Goal: Task Accomplishment & Management: Complete application form

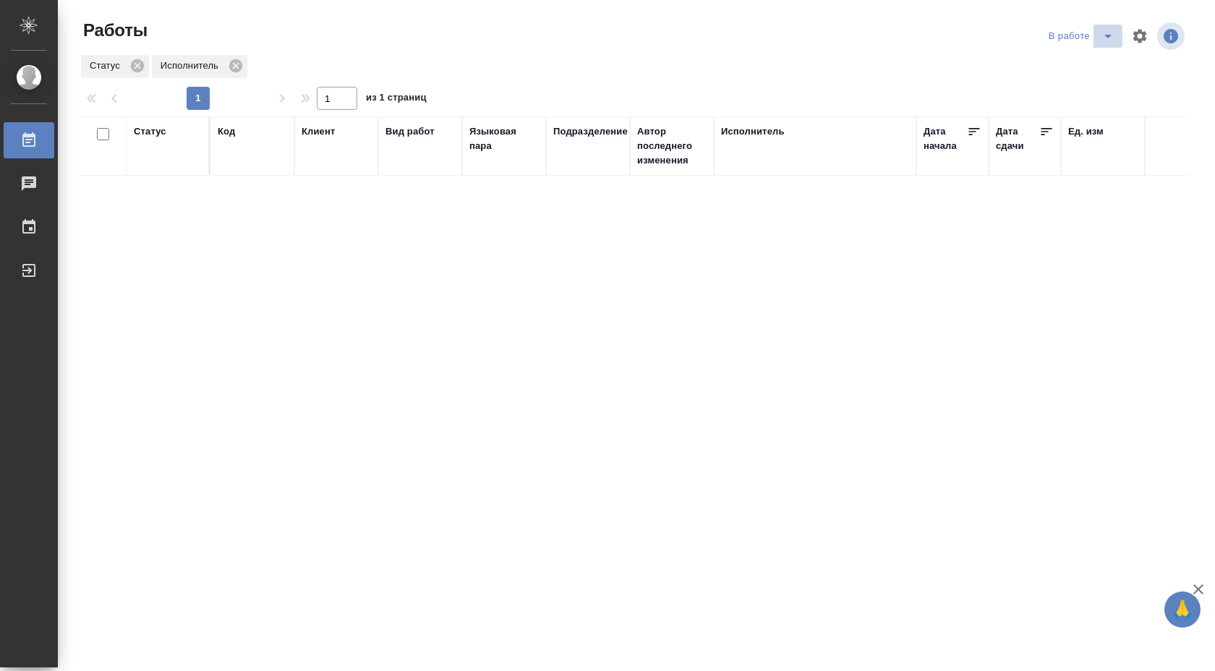
click at [1093, 27] on button "split button" at bounding box center [1107, 36] width 29 height 23
click at [1081, 57] on li "Стандартные настройки" at bounding box center [1082, 64] width 139 height 23
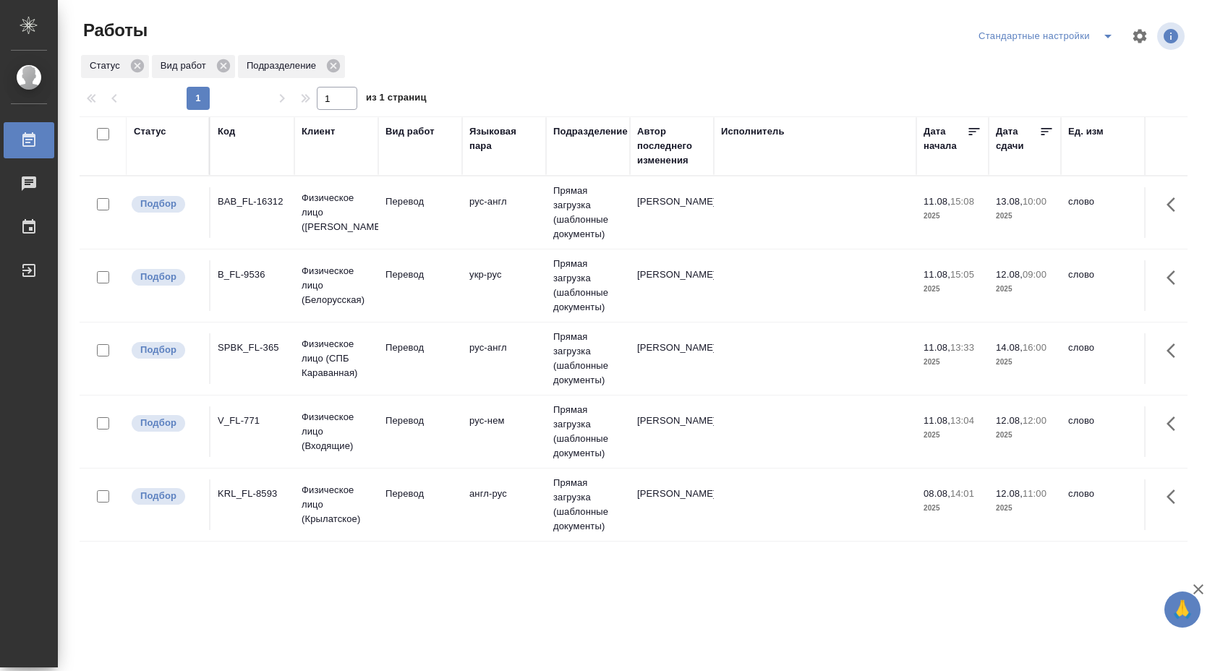
click at [590, 249] on td "Прямая загрузка (шаблонные документы)" at bounding box center [588, 212] width 84 height 72
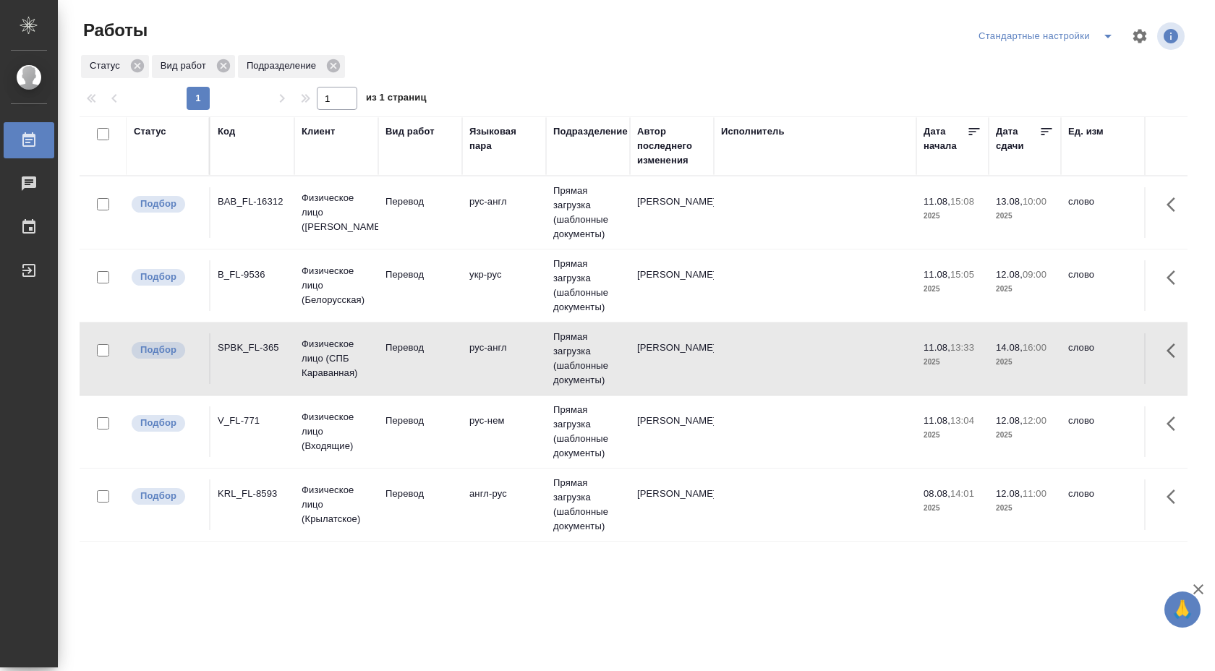
click at [590, 249] on td "Прямая загрузка (шаблонные документы)" at bounding box center [588, 212] width 84 height 72
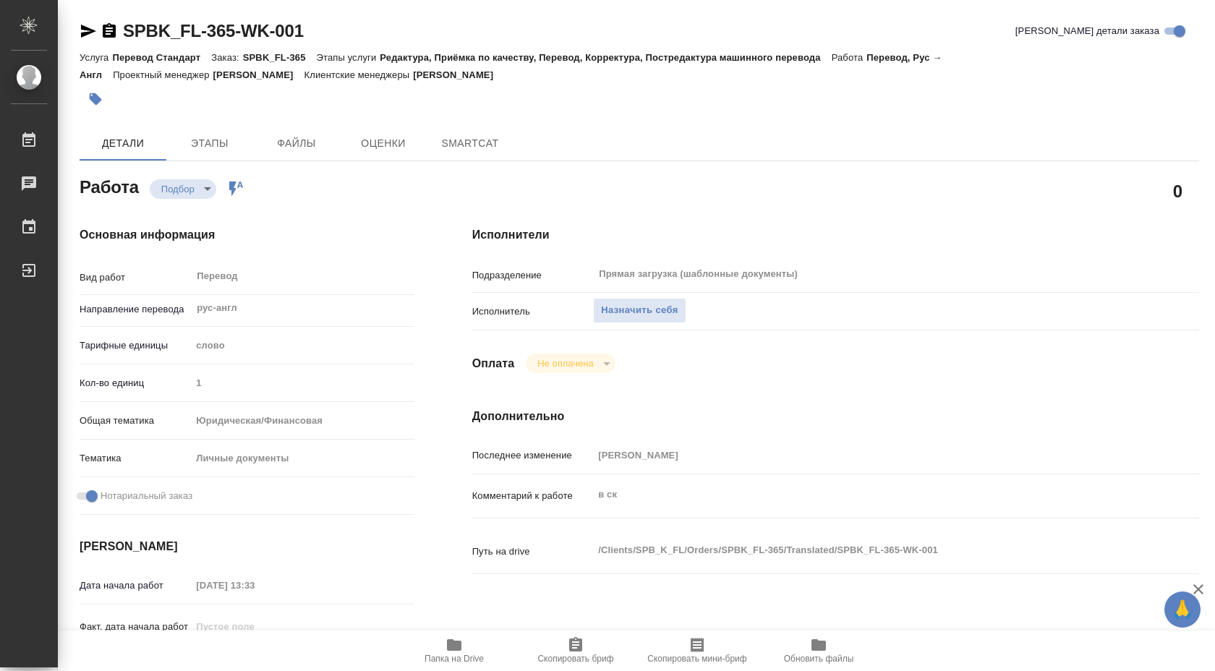
type textarea "x"
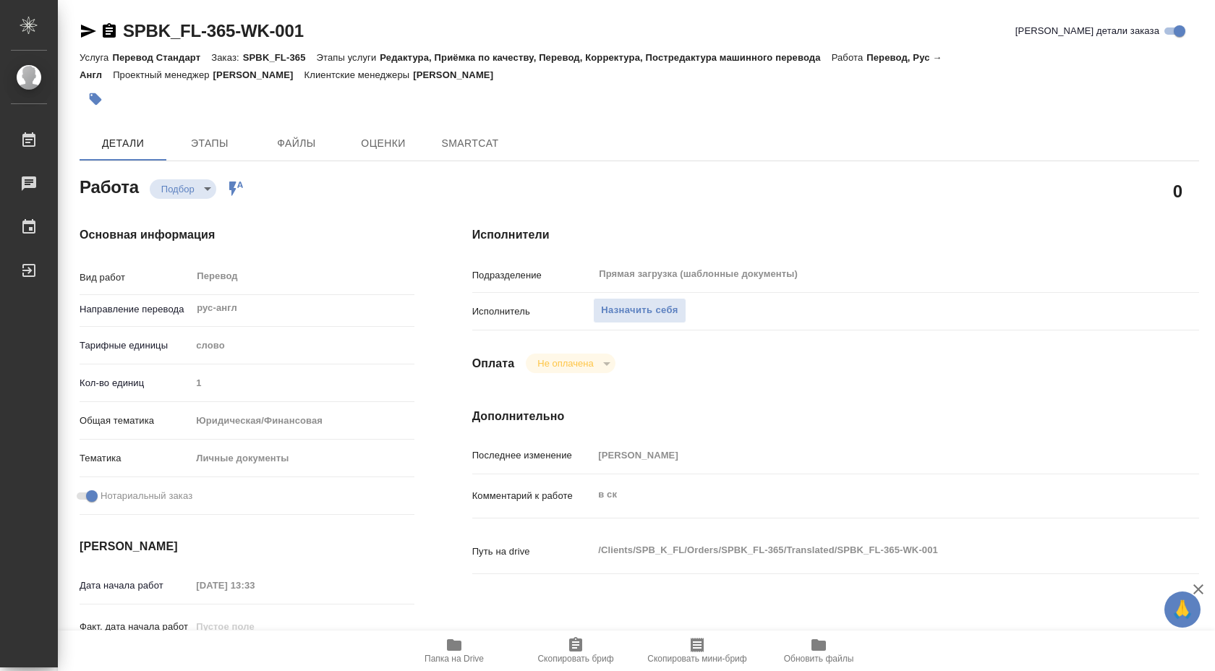
type textarea "x"
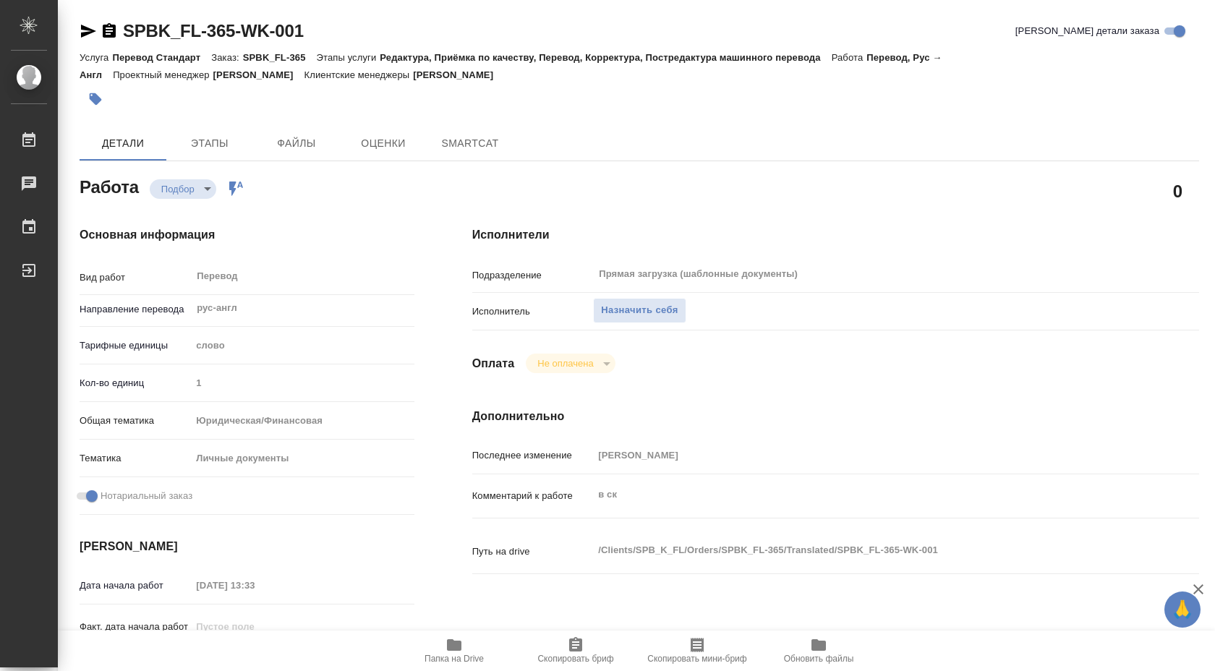
type textarea "x"
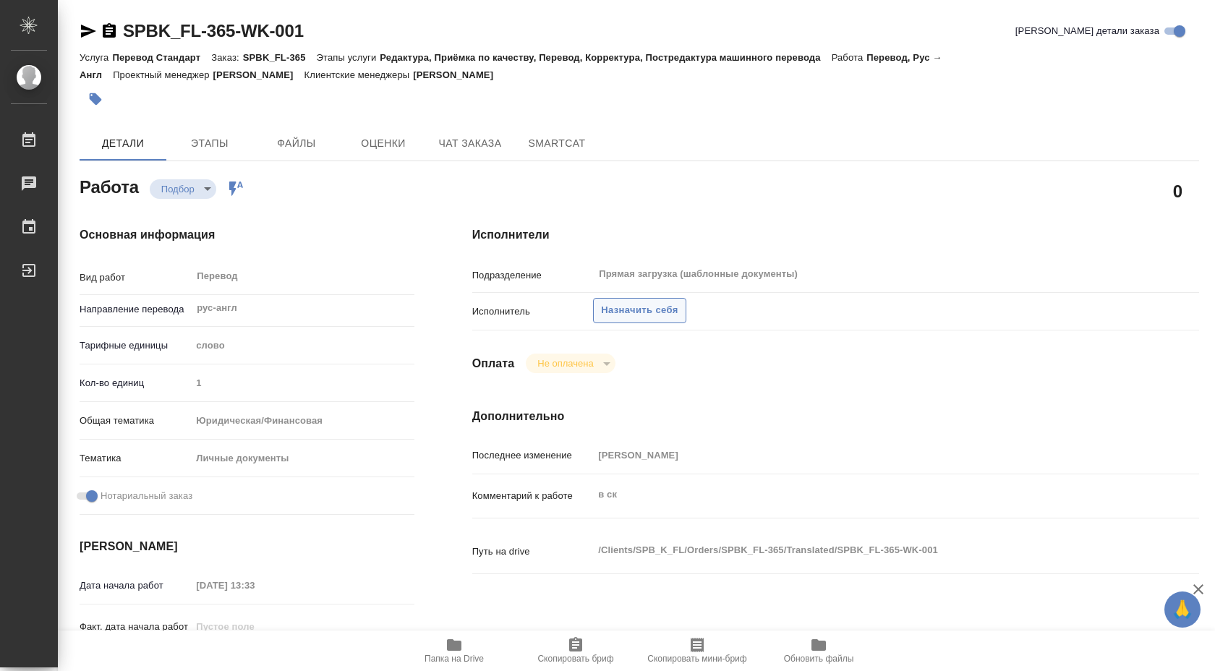
type textarea "x"
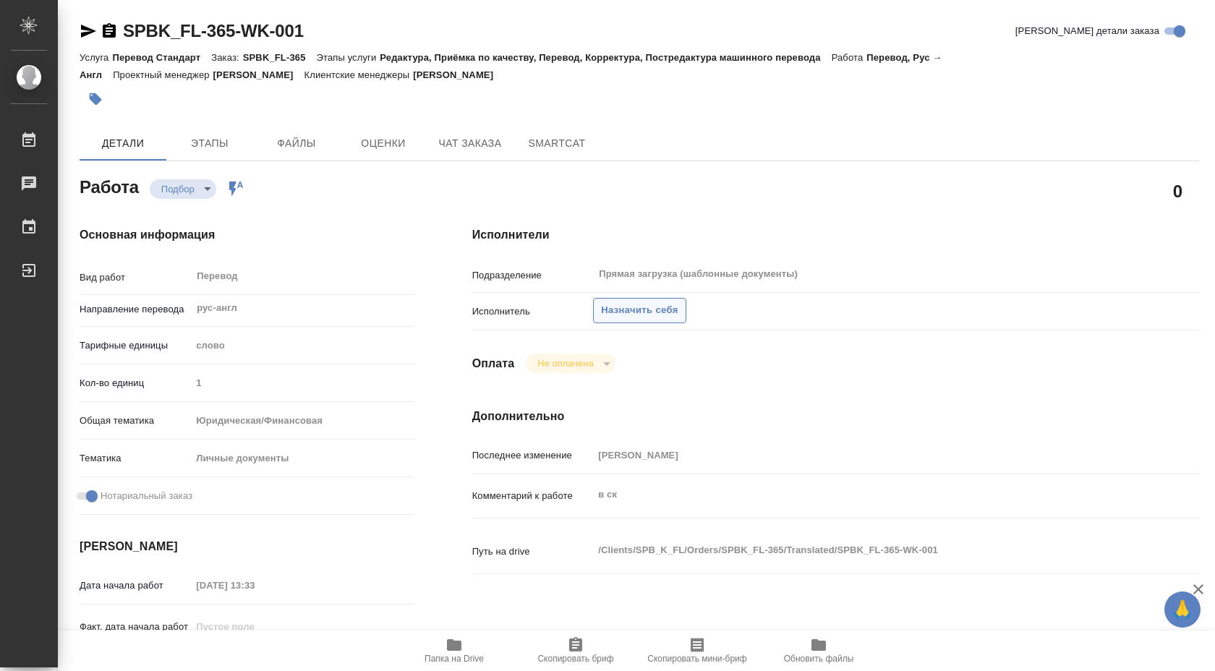
click at [641, 307] on span "Назначить себя" at bounding box center [639, 310] width 77 height 17
type textarea "x"
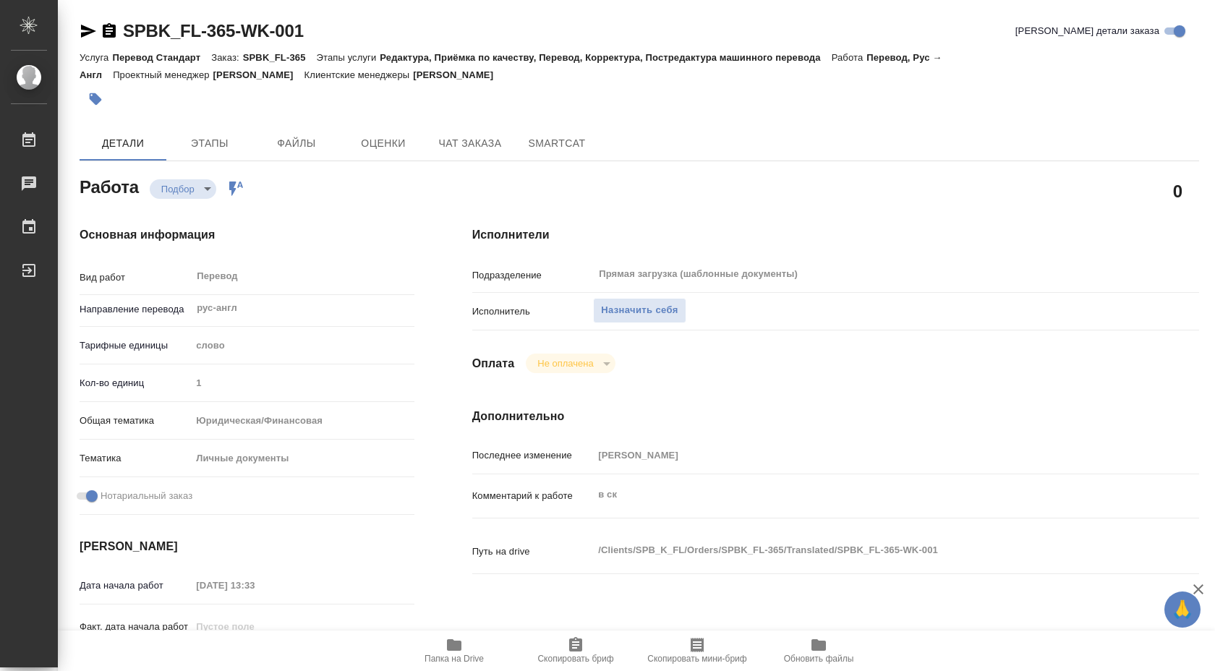
type textarea "x"
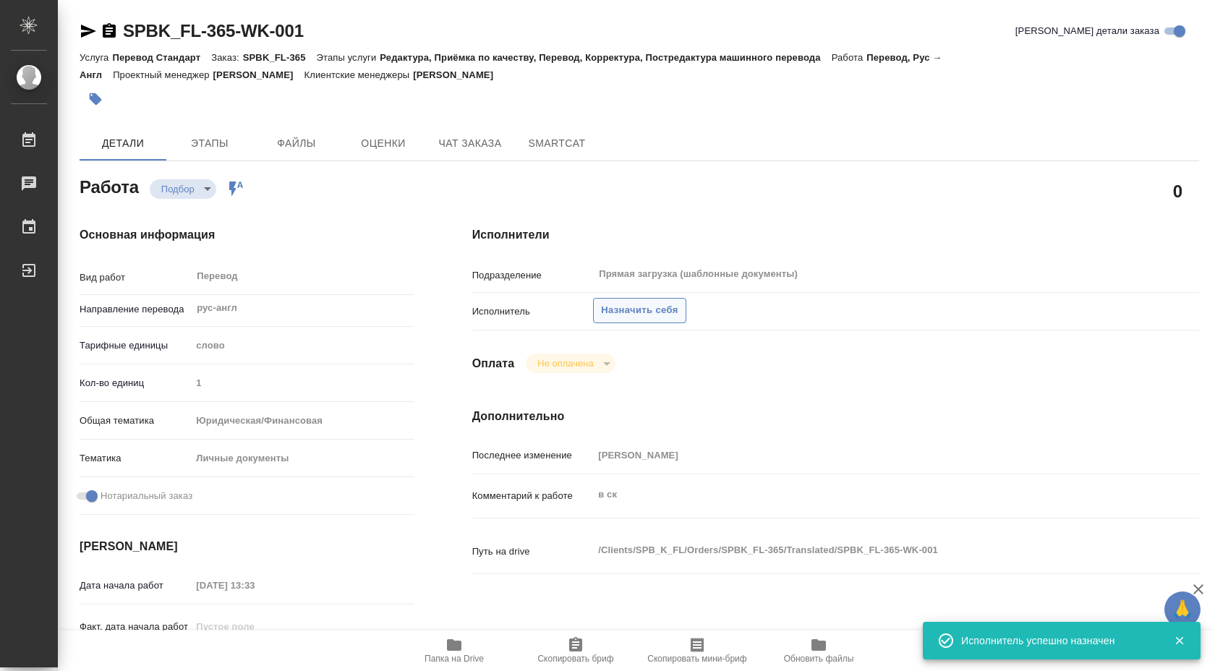
click at [641, 307] on span "Назначить себя" at bounding box center [639, 310] width 77 height 17
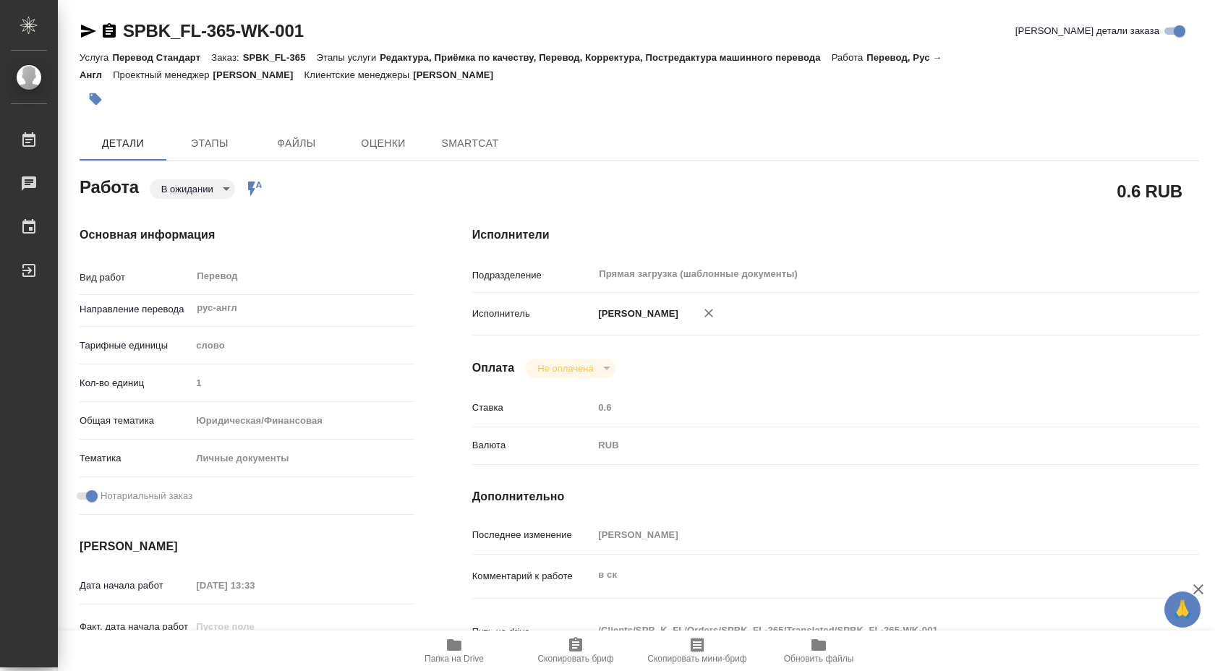
type textarea "x"
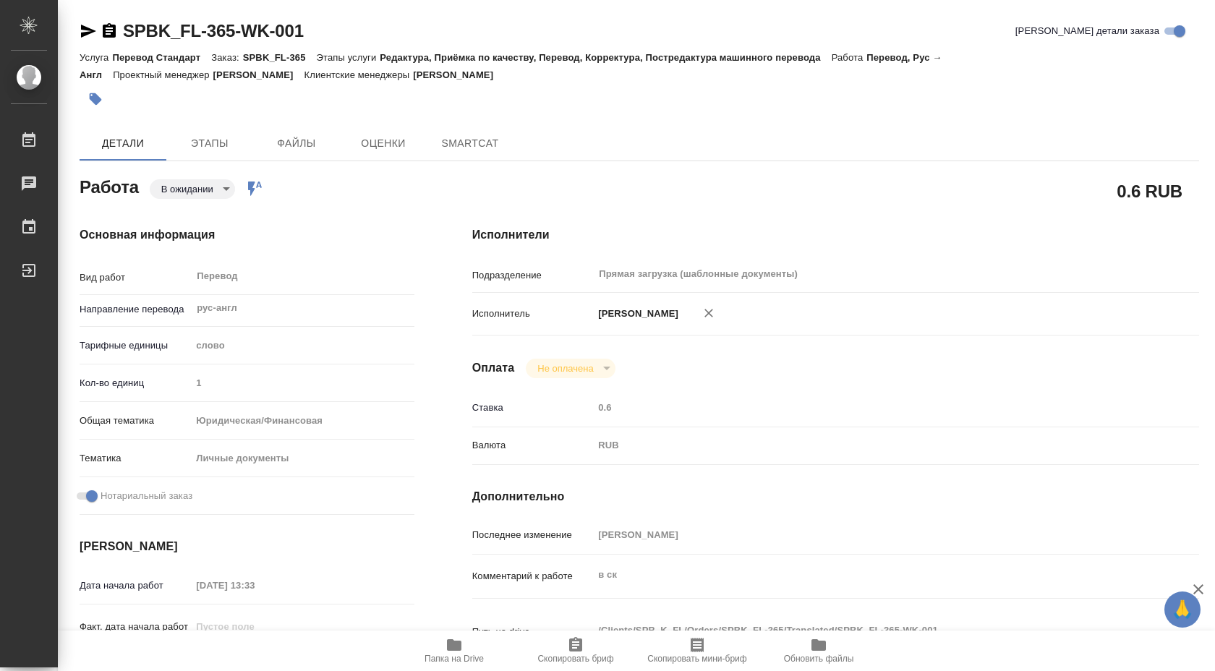
type textarea "x"
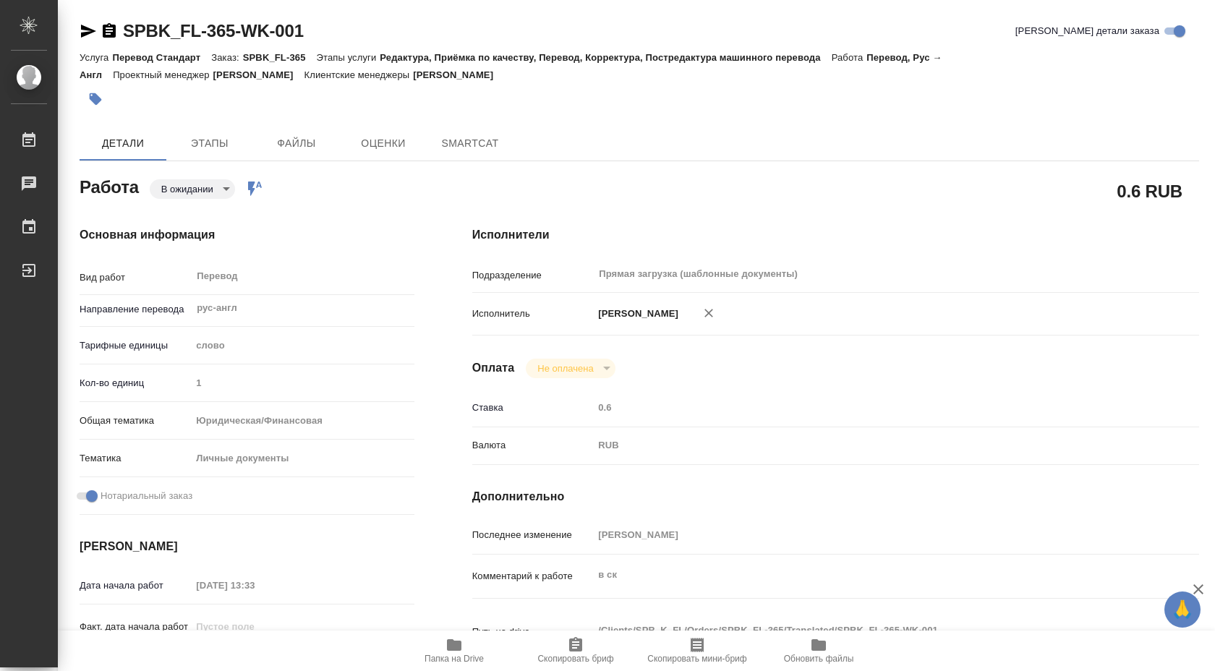
type textarea "x"
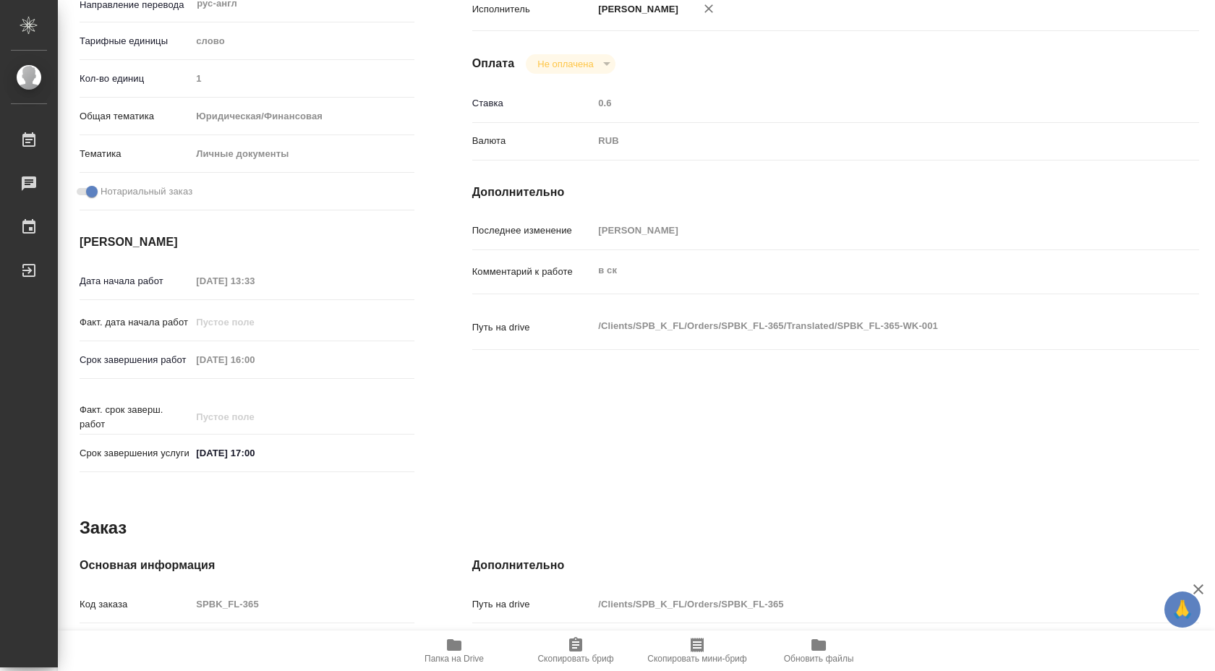
type textarea "x"
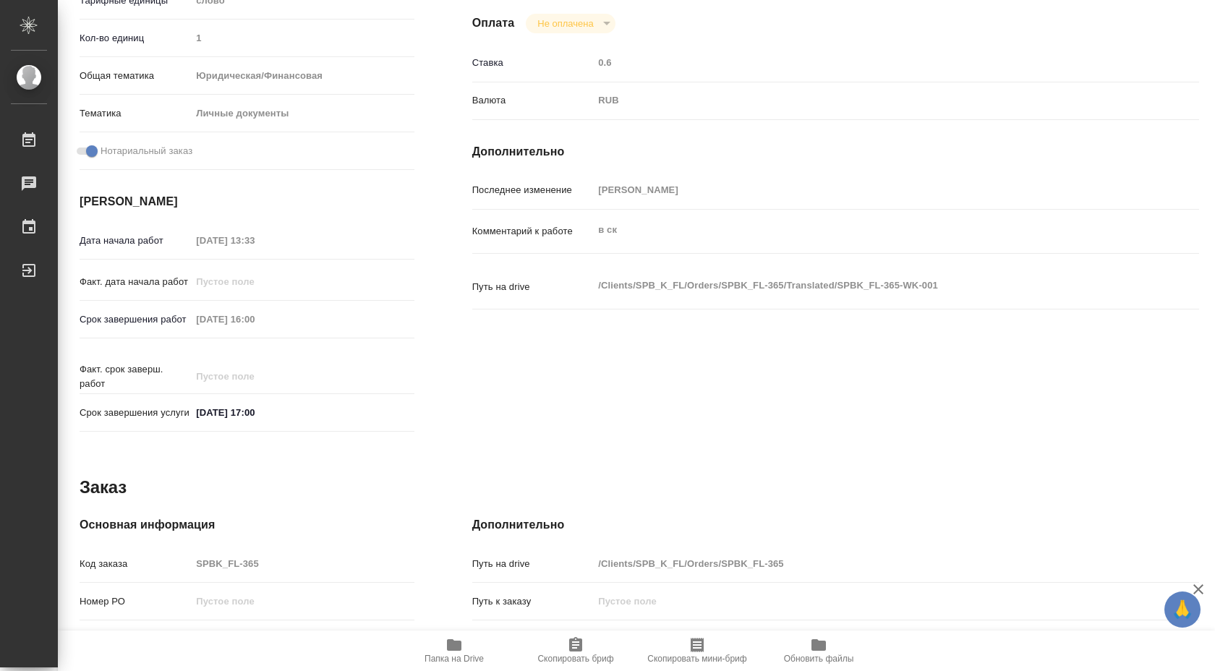
scroll to position [371, 0]
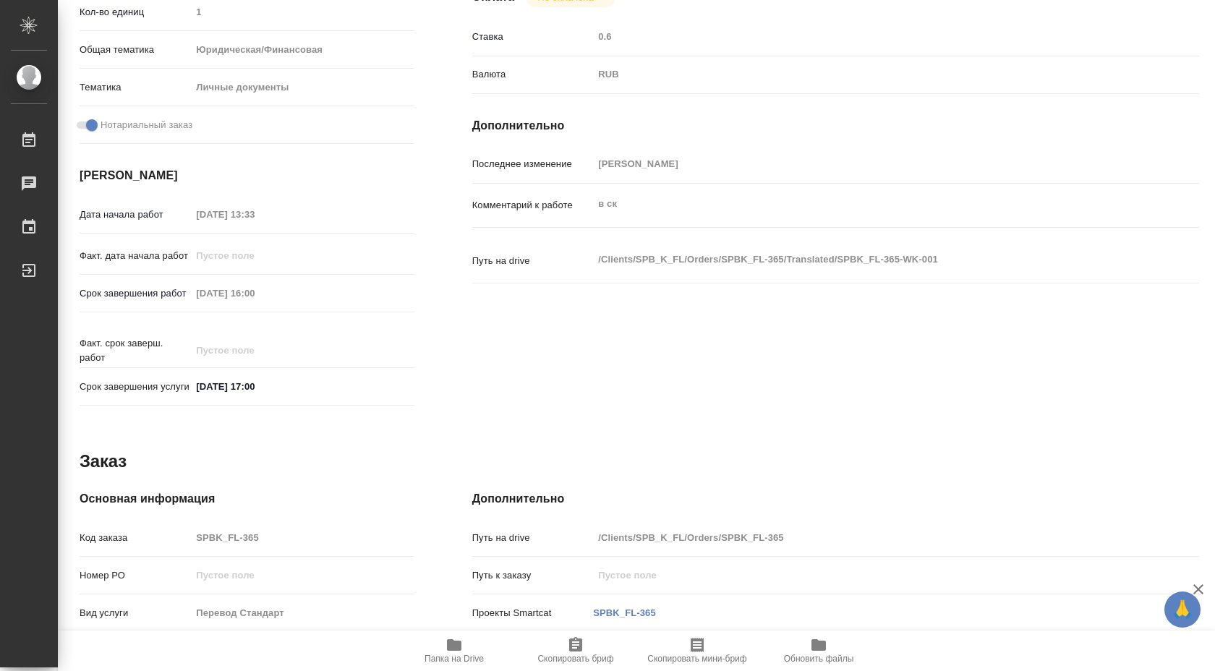
type textarea "x"
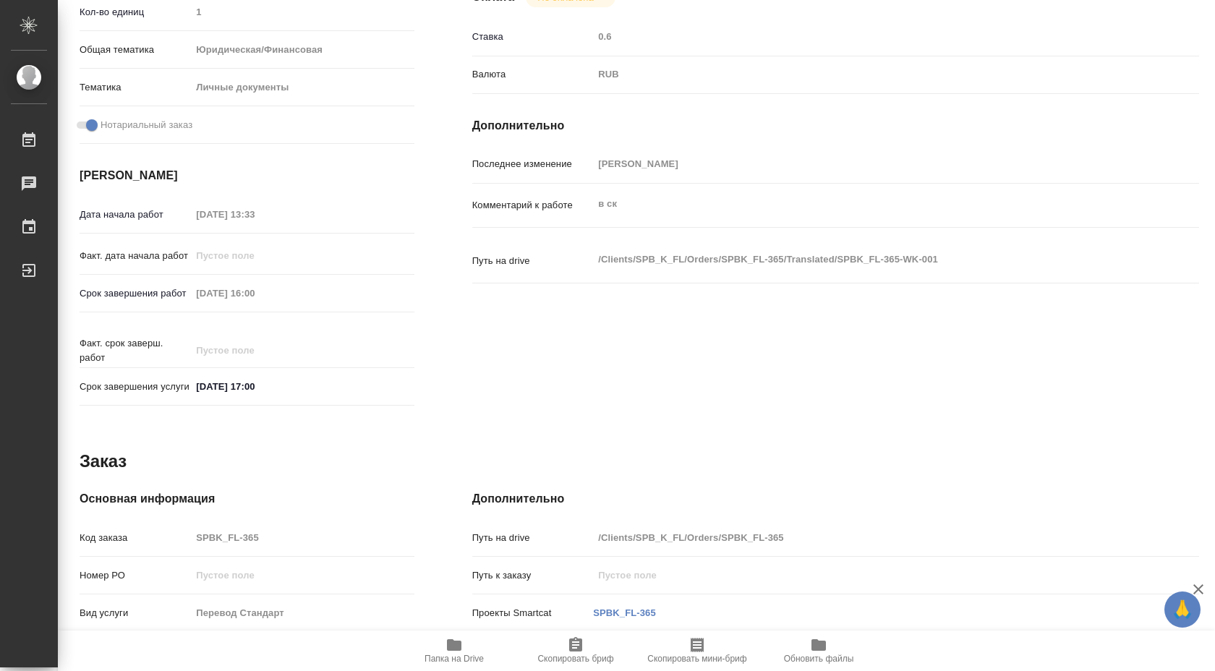
type textarea "x"
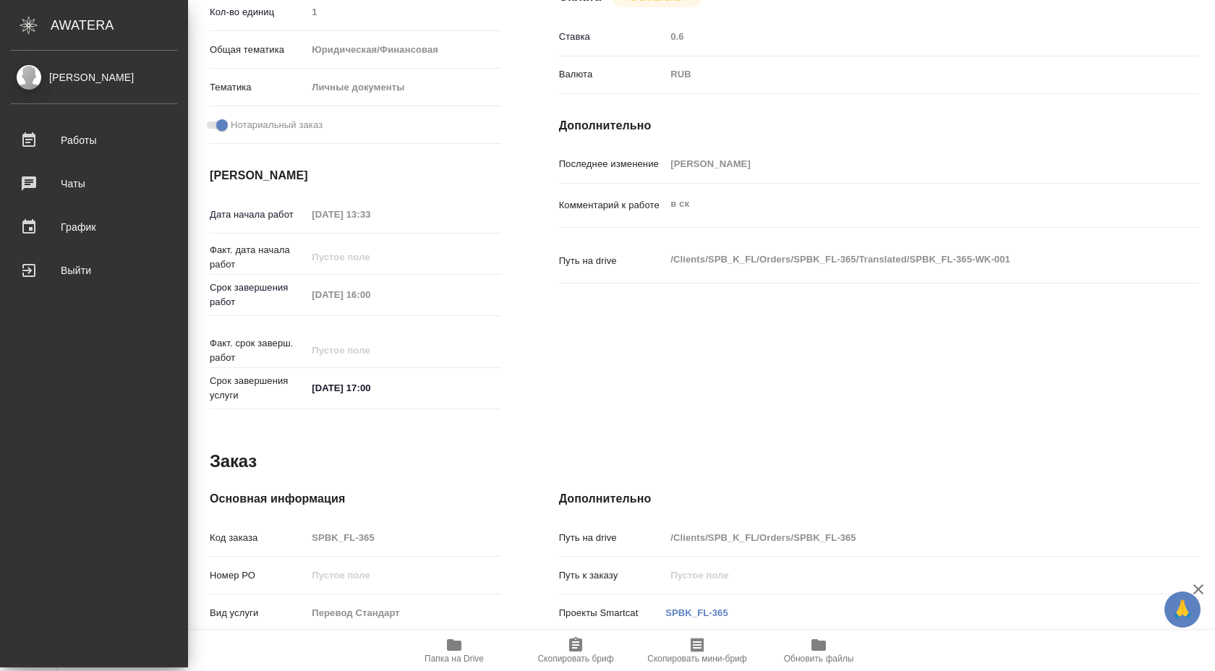
type textarea "x"
